Goal: Navigation & Orientation: Find specific page/section

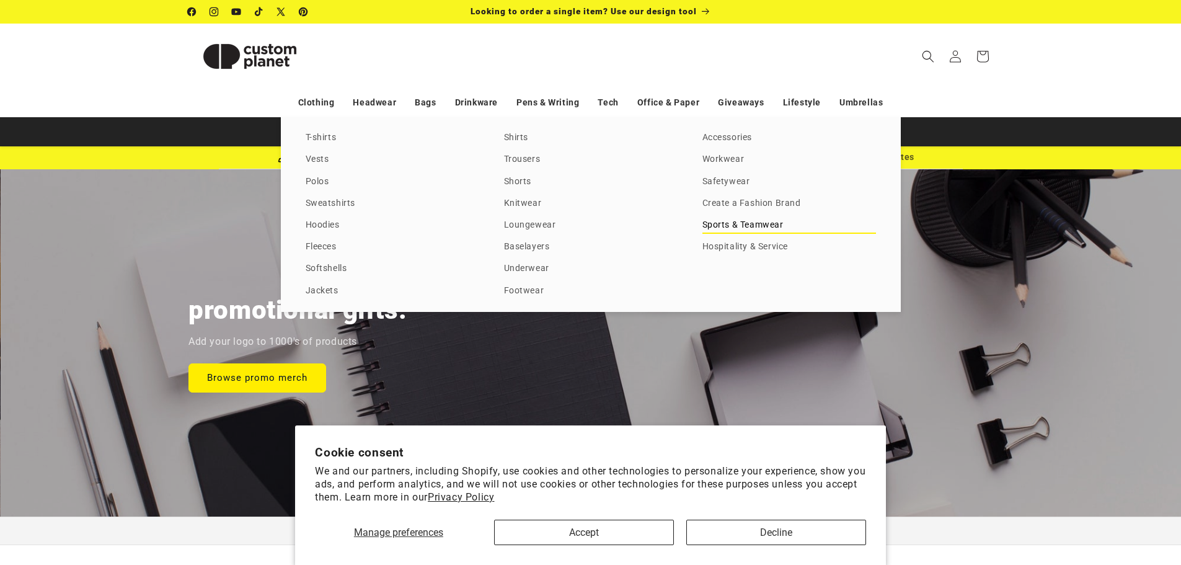
scroll to position [0, 2361]
click at [718, 136] on link "Accessories" at bounding box center [789, 138] width 174 height 17
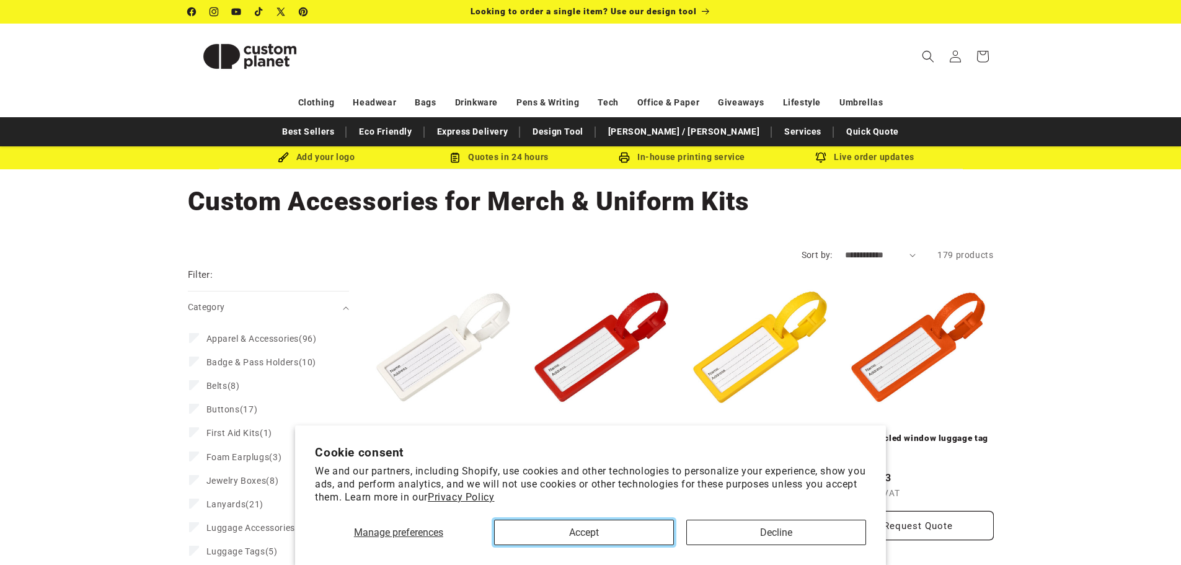
click at [622, 535] on button "Accept" at bounding box center [584, 531] width 180 height 25
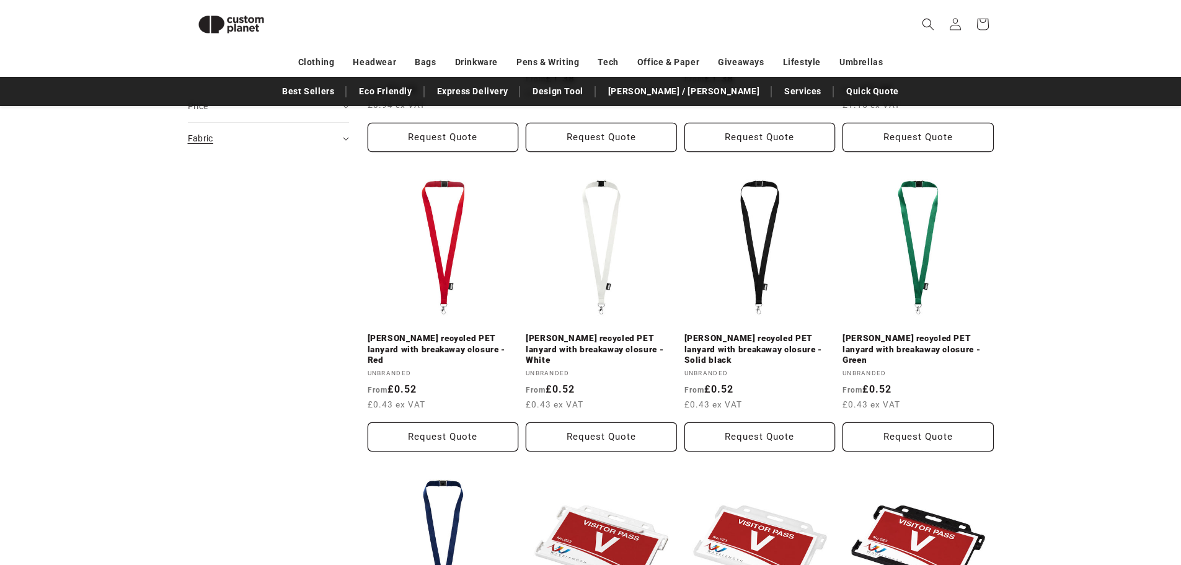
scroll to position [658, 0]
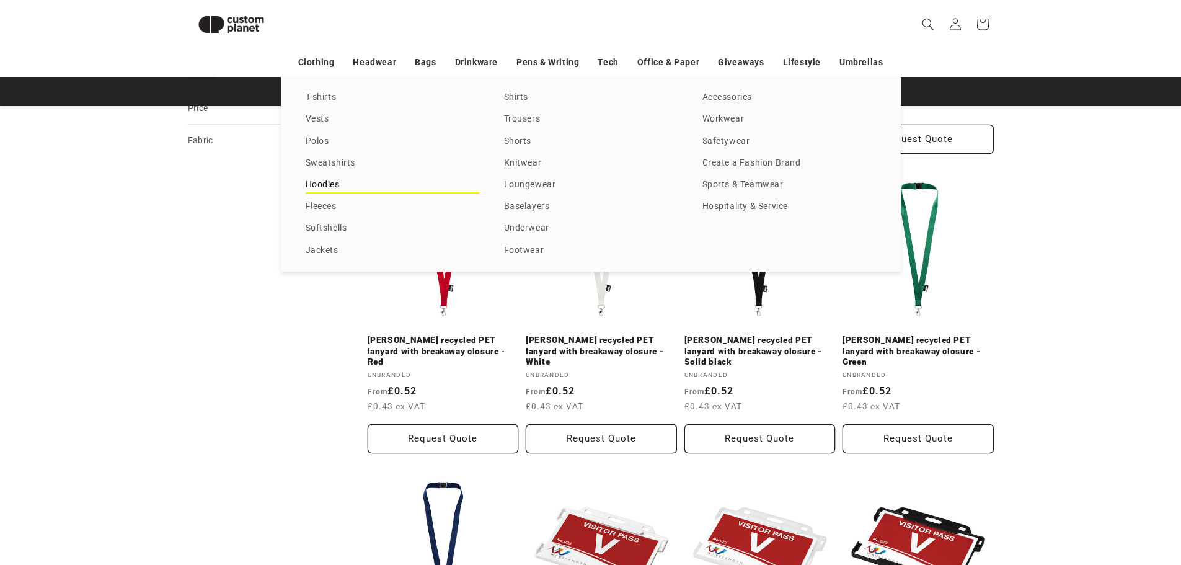
click at [330, 182] on link "Hoodies" at bounding box center [393, 185] width 174 height 17
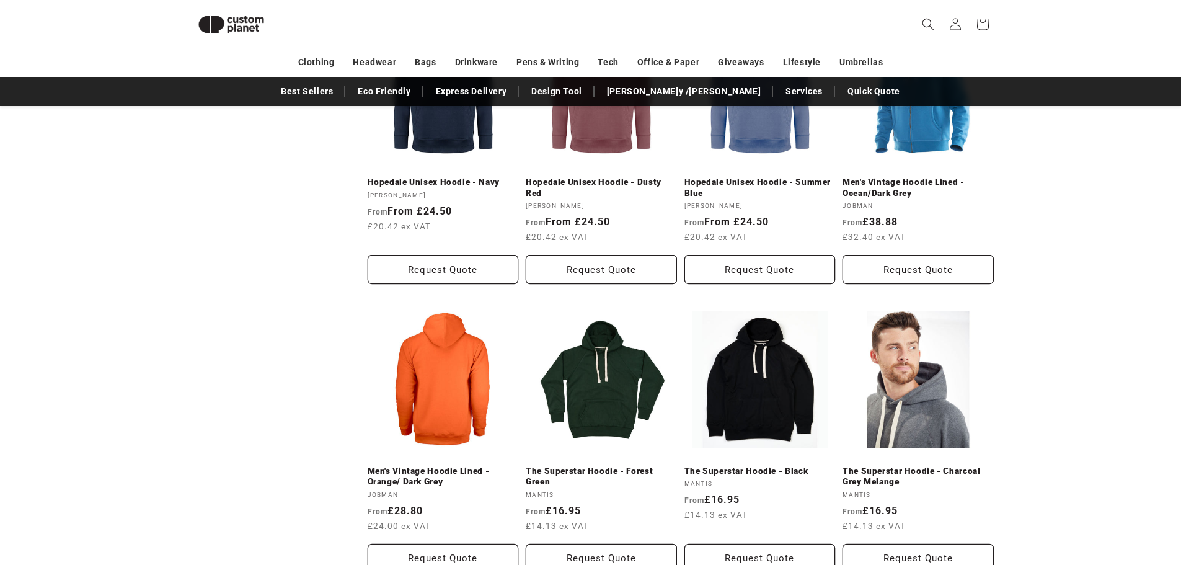
scroll to position [1099, 0]
